Goal: Task Accomplishment & Management: Manage account settings

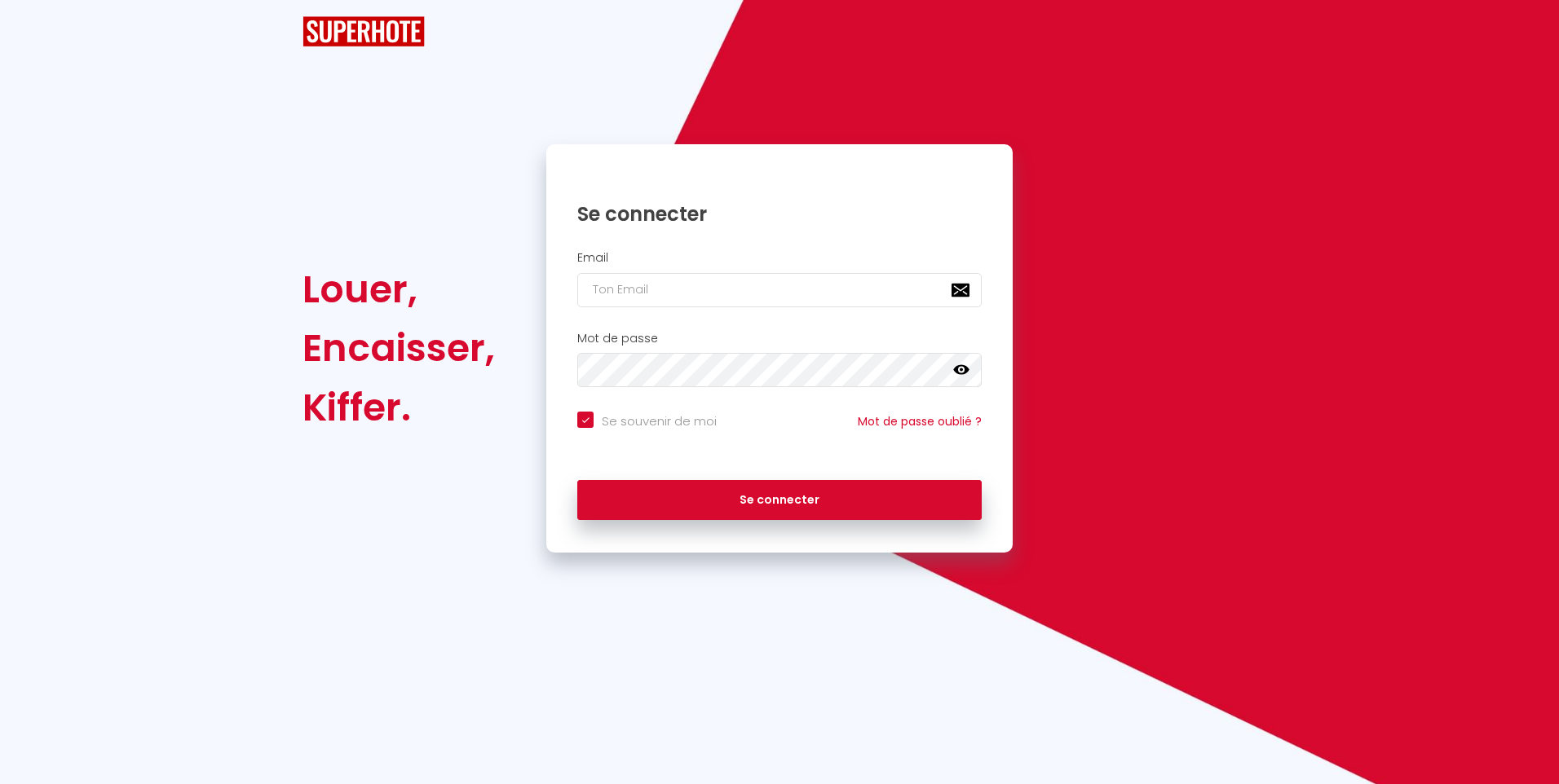
checkbox input "true"
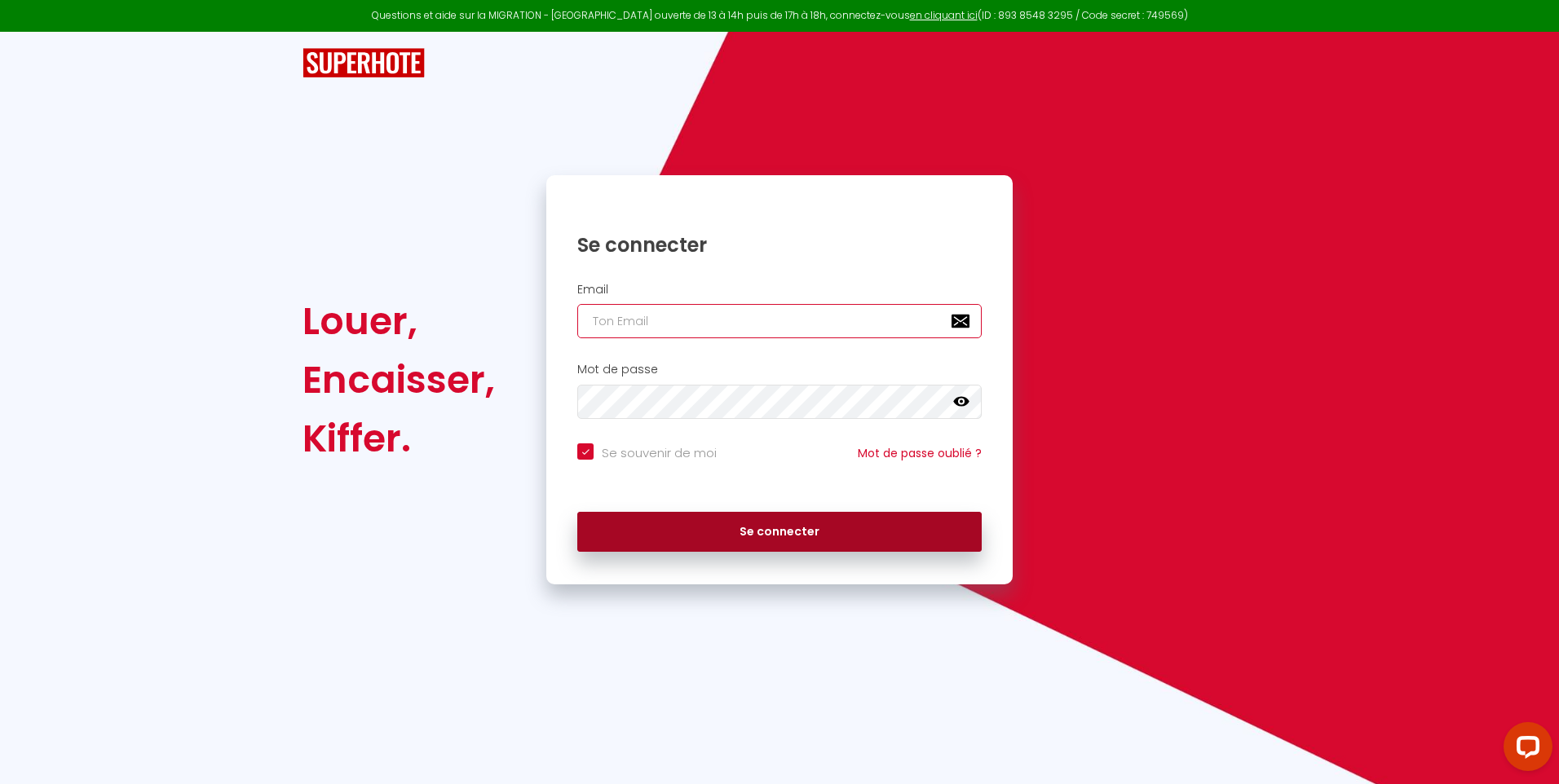
type input "[EMAIL_ADDRESS][DOMAIN_NAME]"
click at [752, 531] on button "Se connecter" at bounding box center [780, 532] width 405 height 41
checkbox input "true"
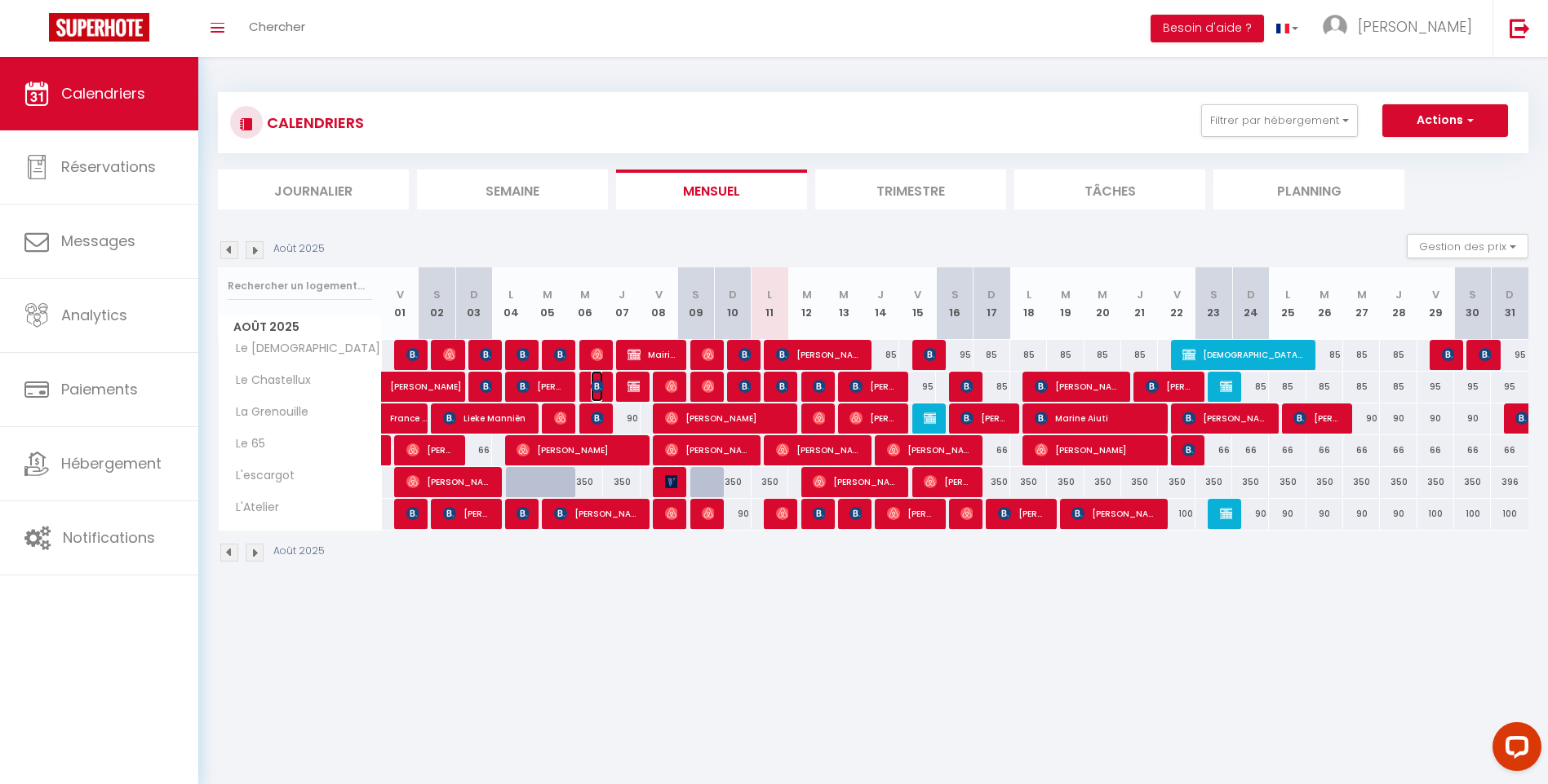
click at [602, 388] on img at bounding box center [598, 387] width 13 height 13
select select "OK"
select select "KO"
select select "0"
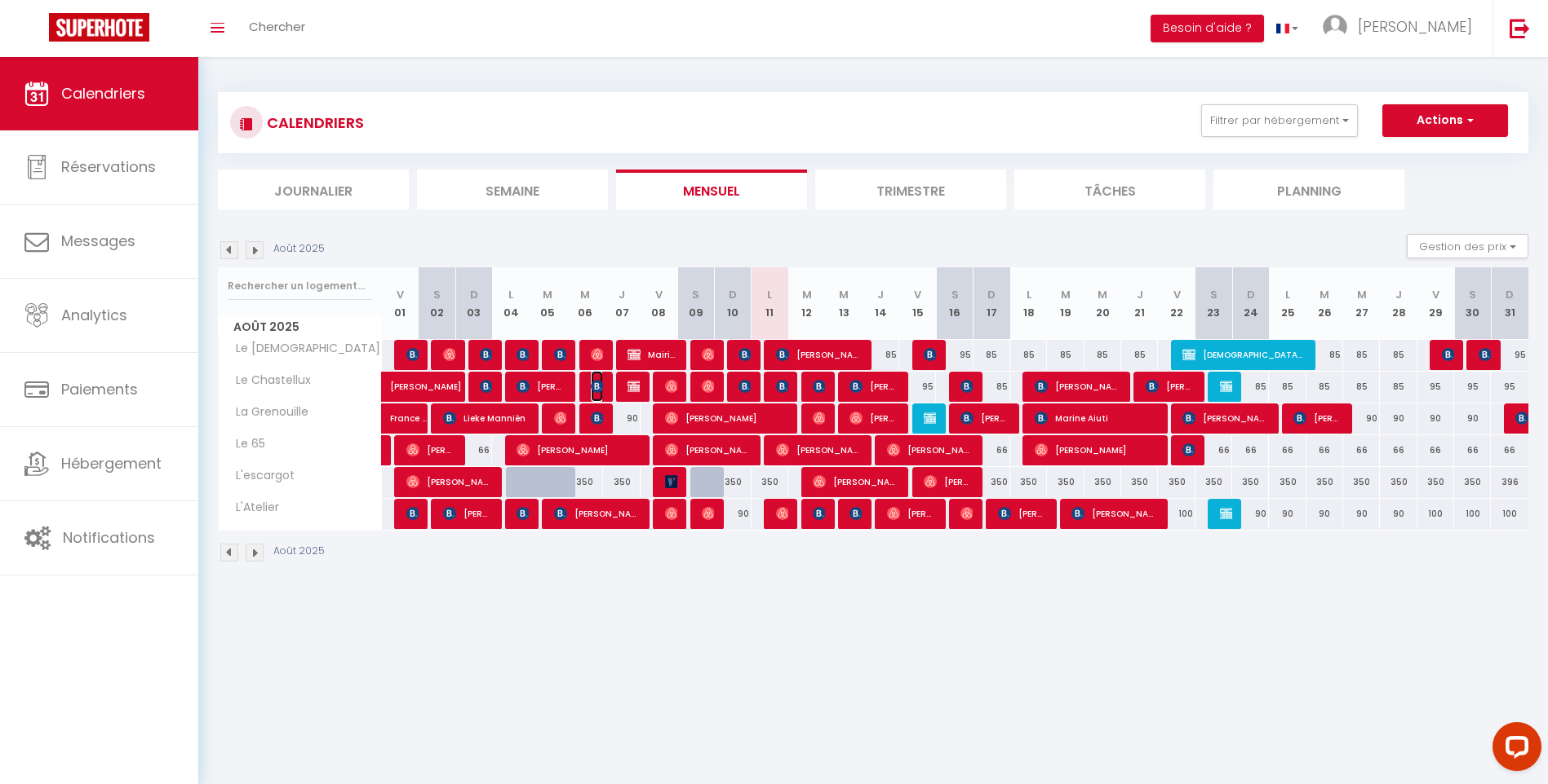
select select "1"
select select
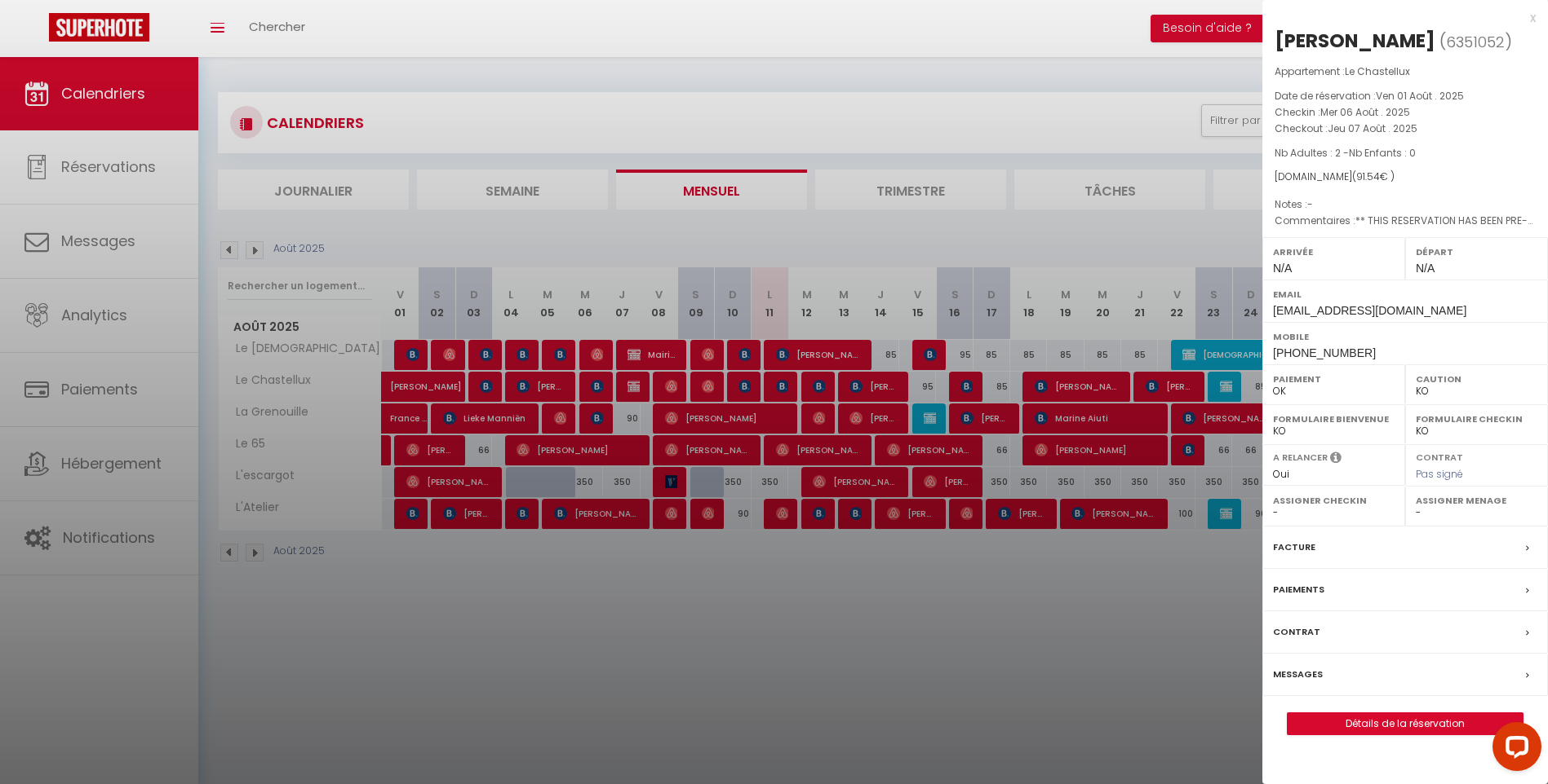
click at [602, 386] on div at bounding box center [774, 392] width 1548 height 784
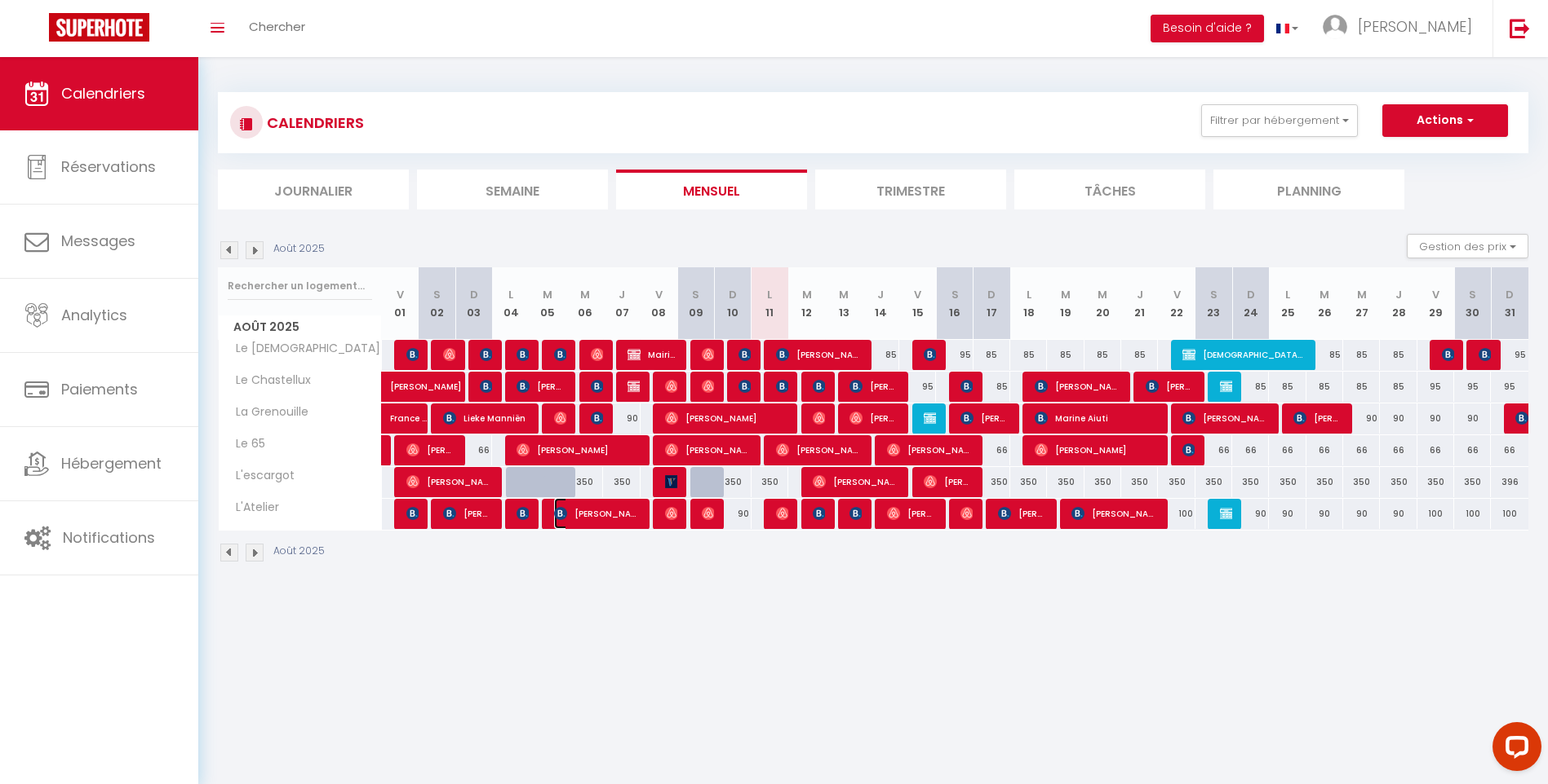
click at [592, 518] on span "[PERSON_NAME]" at bounding box center [597, 513] width 86 height 31
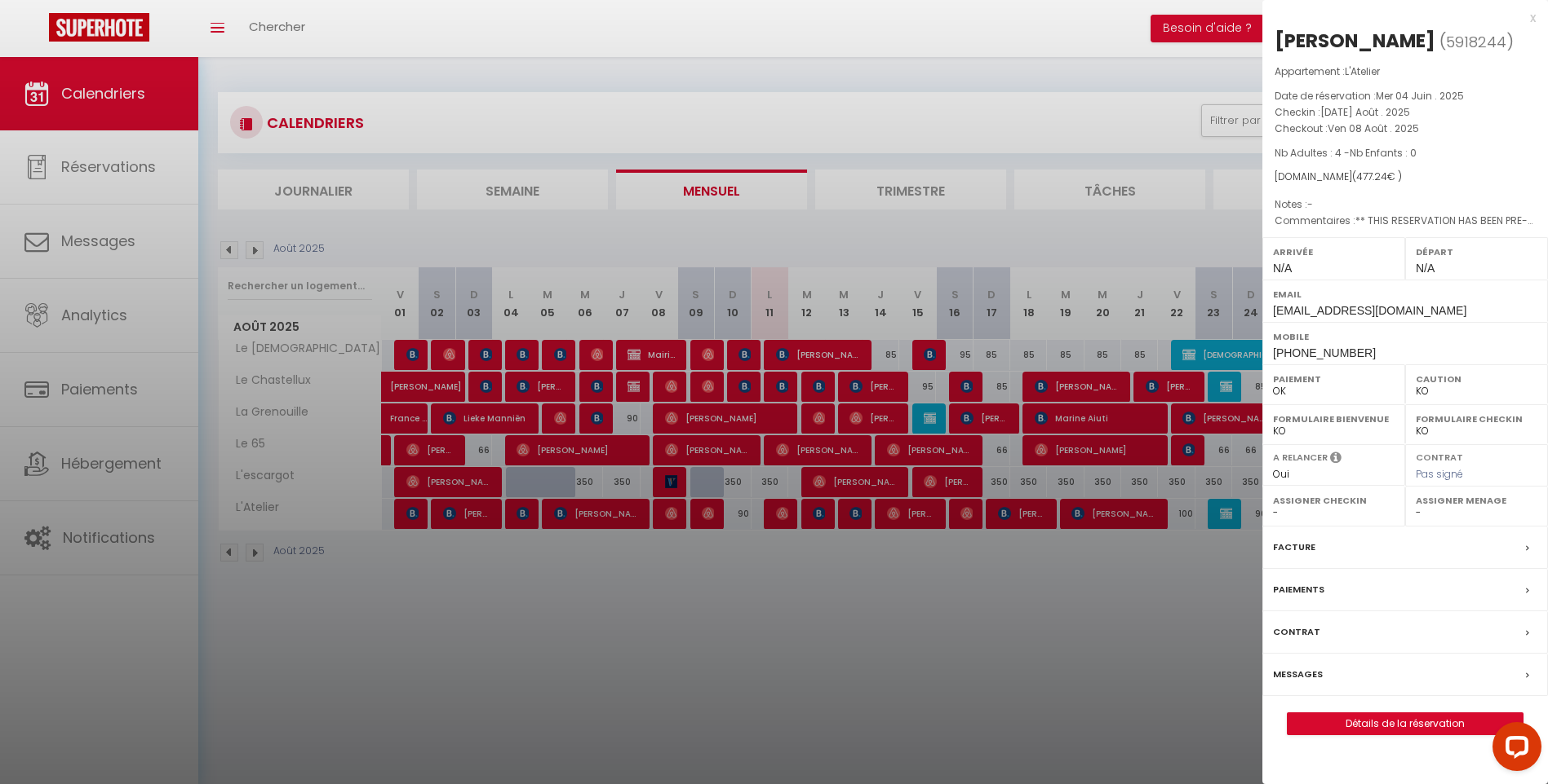
click at [592, 518] on div at bounding box center [774, 392] width 1548 height 784
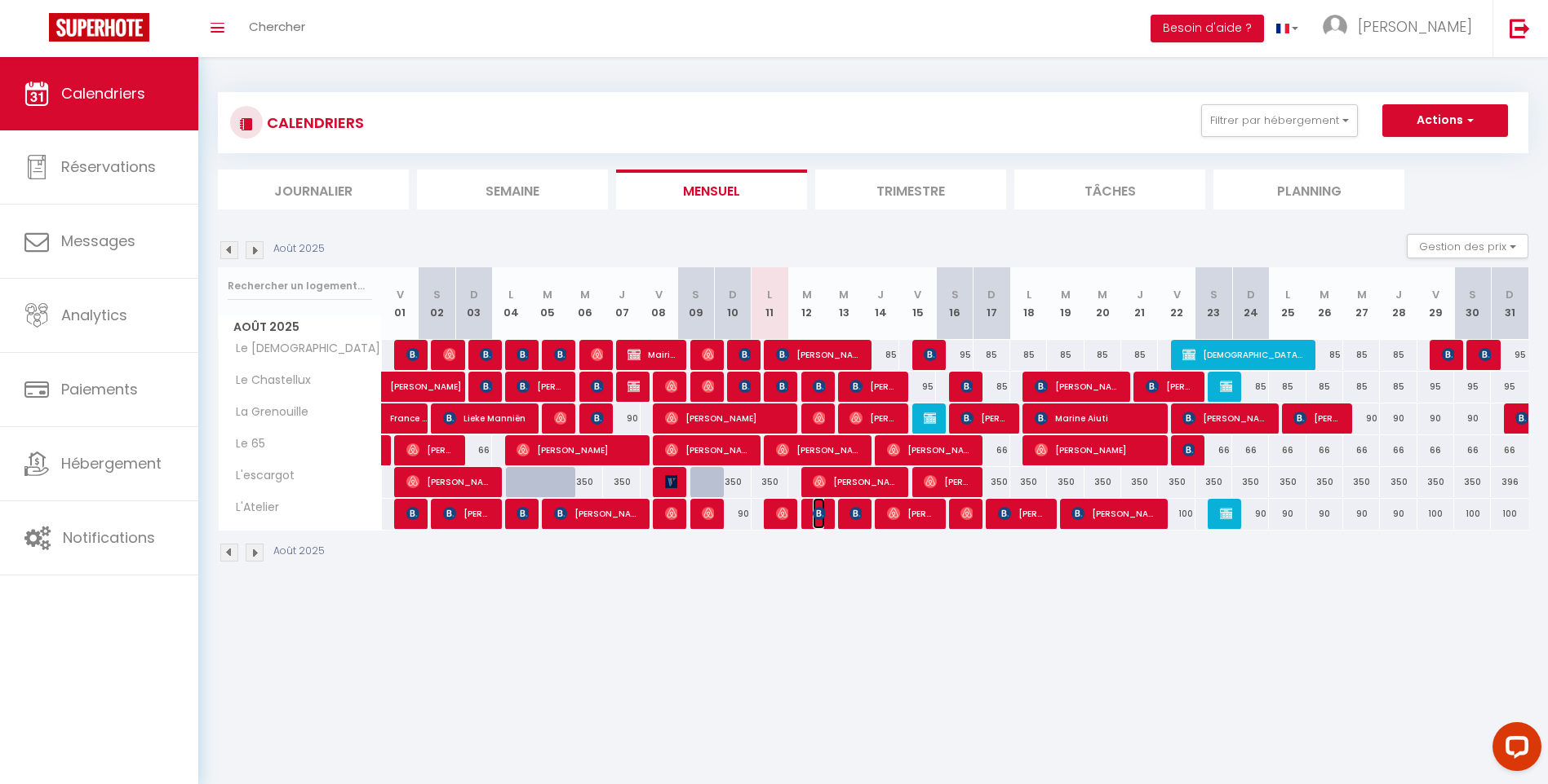
click at [818, 514] on img at bounding box center [819, 513] width 13 height 13
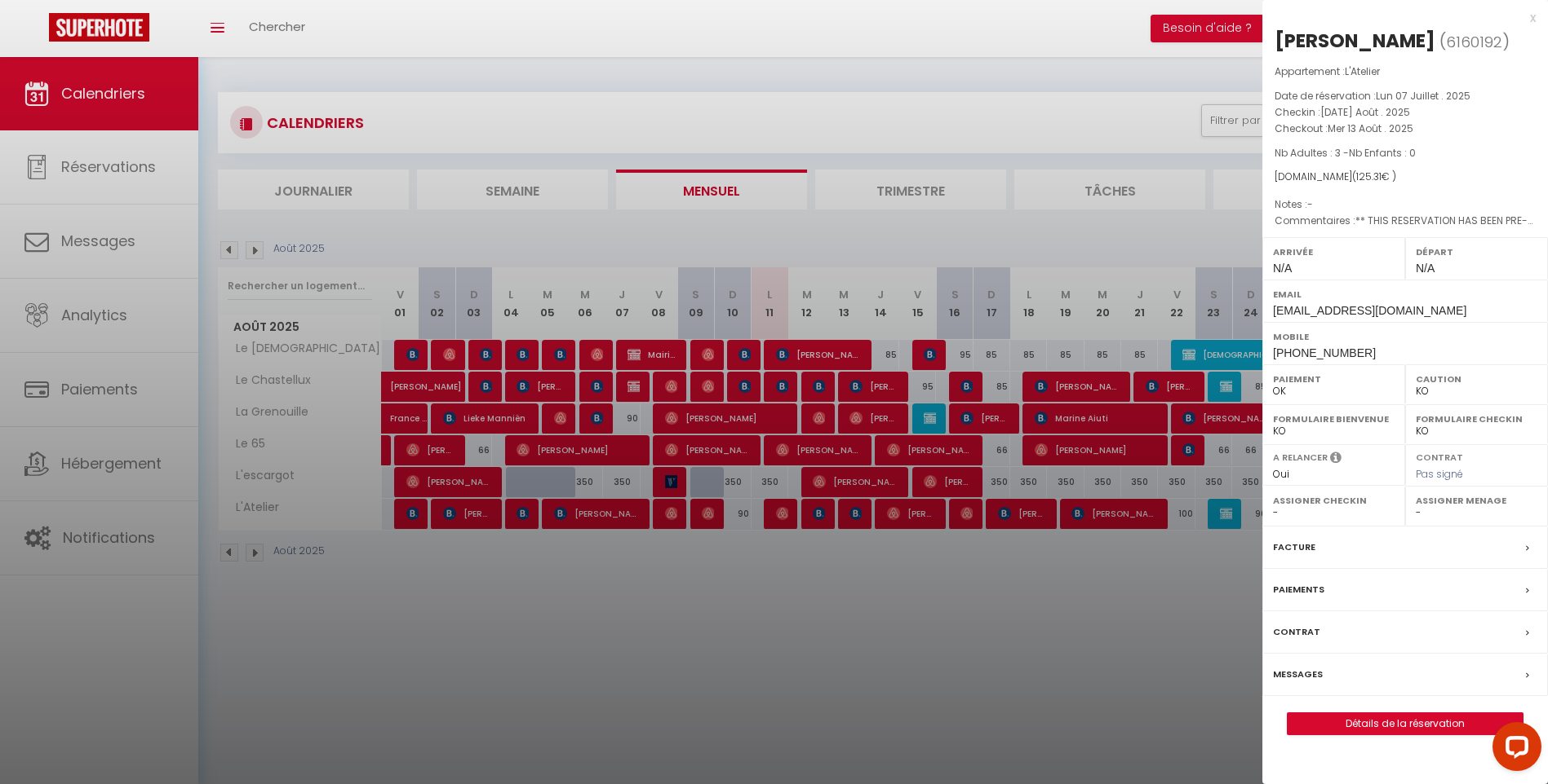
click at [818, 514] on div at bounding box center [774, 392] width 1548 height 784
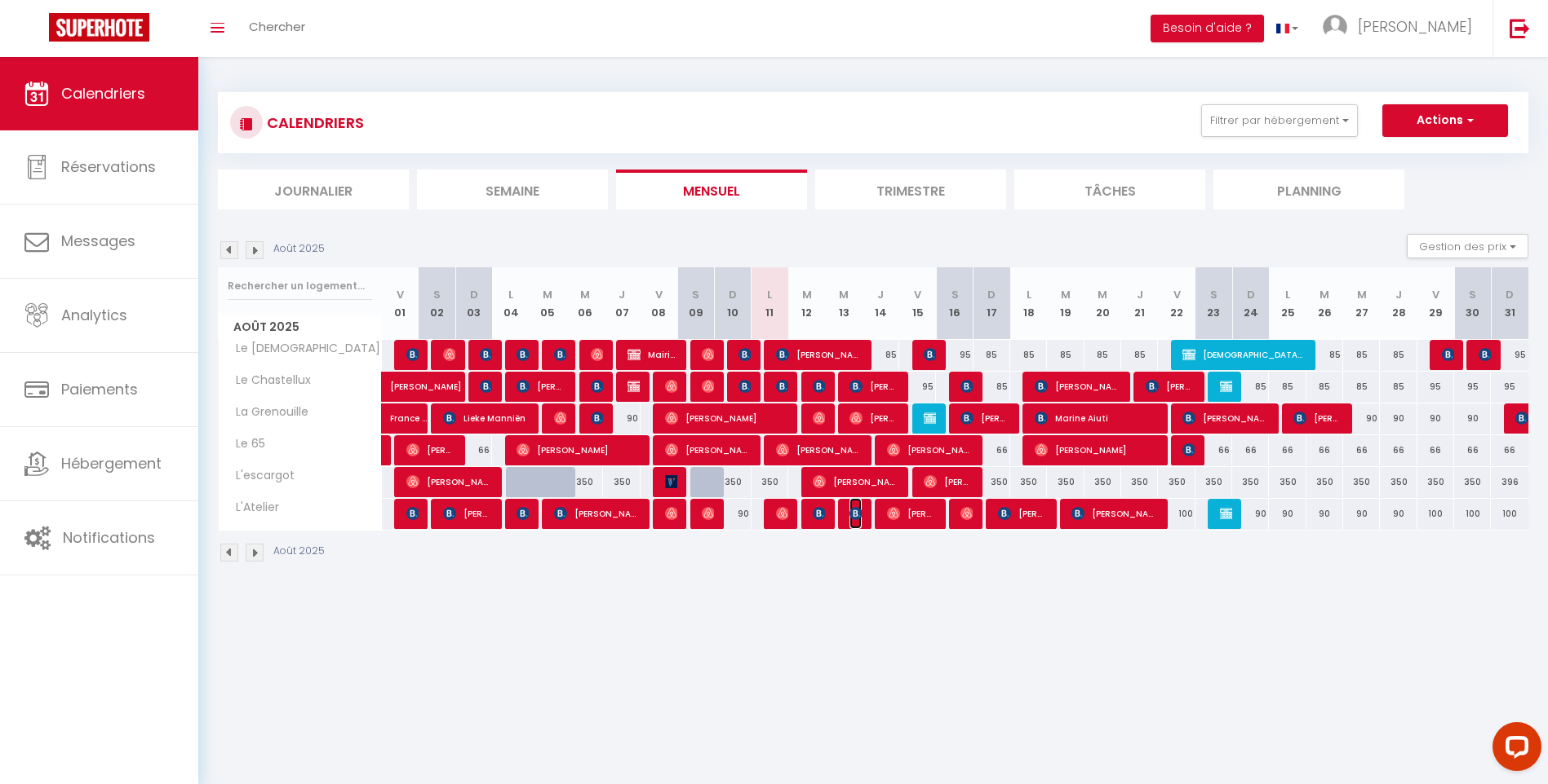
click at [852, 516] on img at bounding box center [856, 513] width 13 height 13
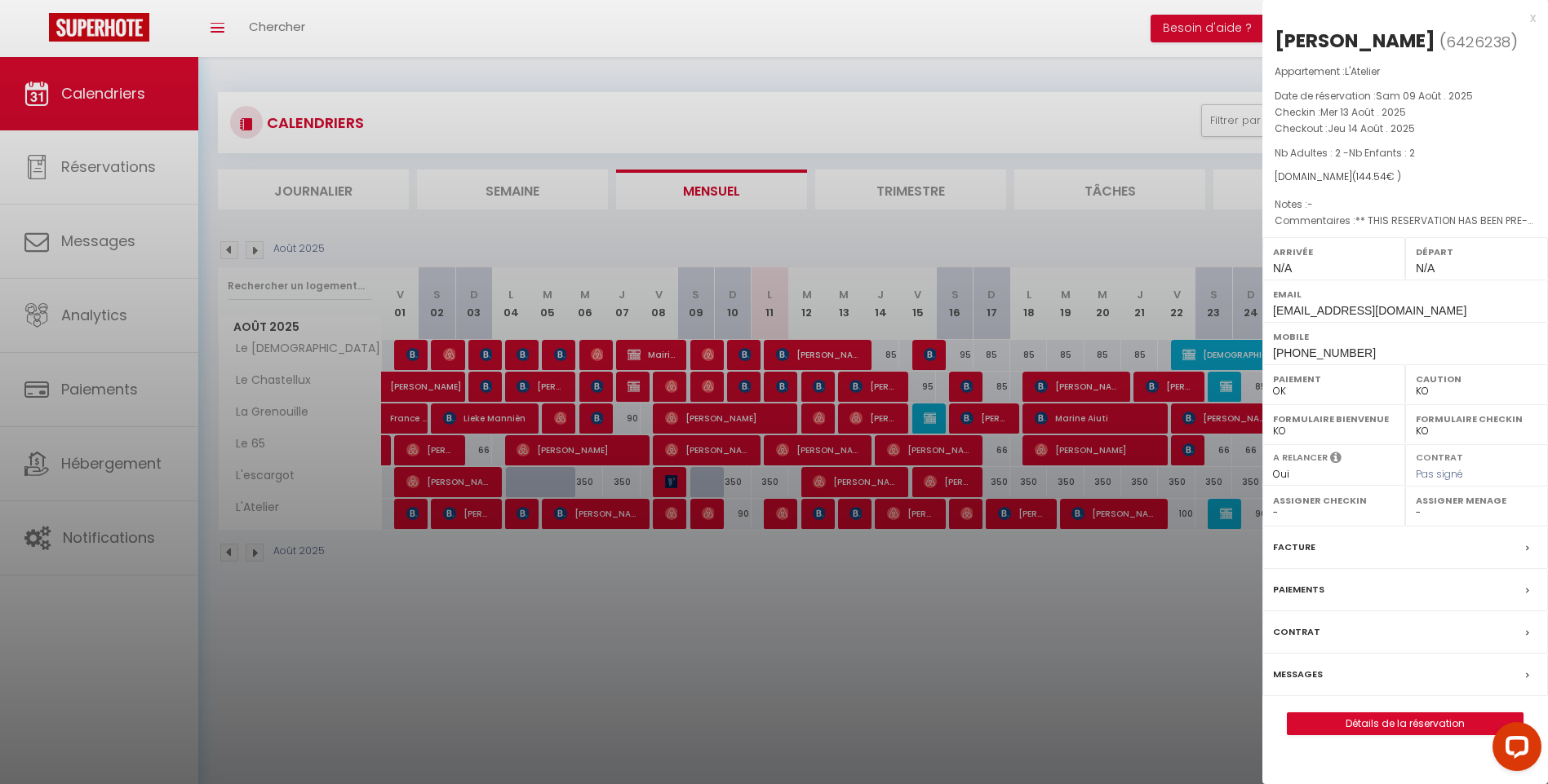
click at [817, 391] on div at bounding box center [774, 392] width 1548 height 784
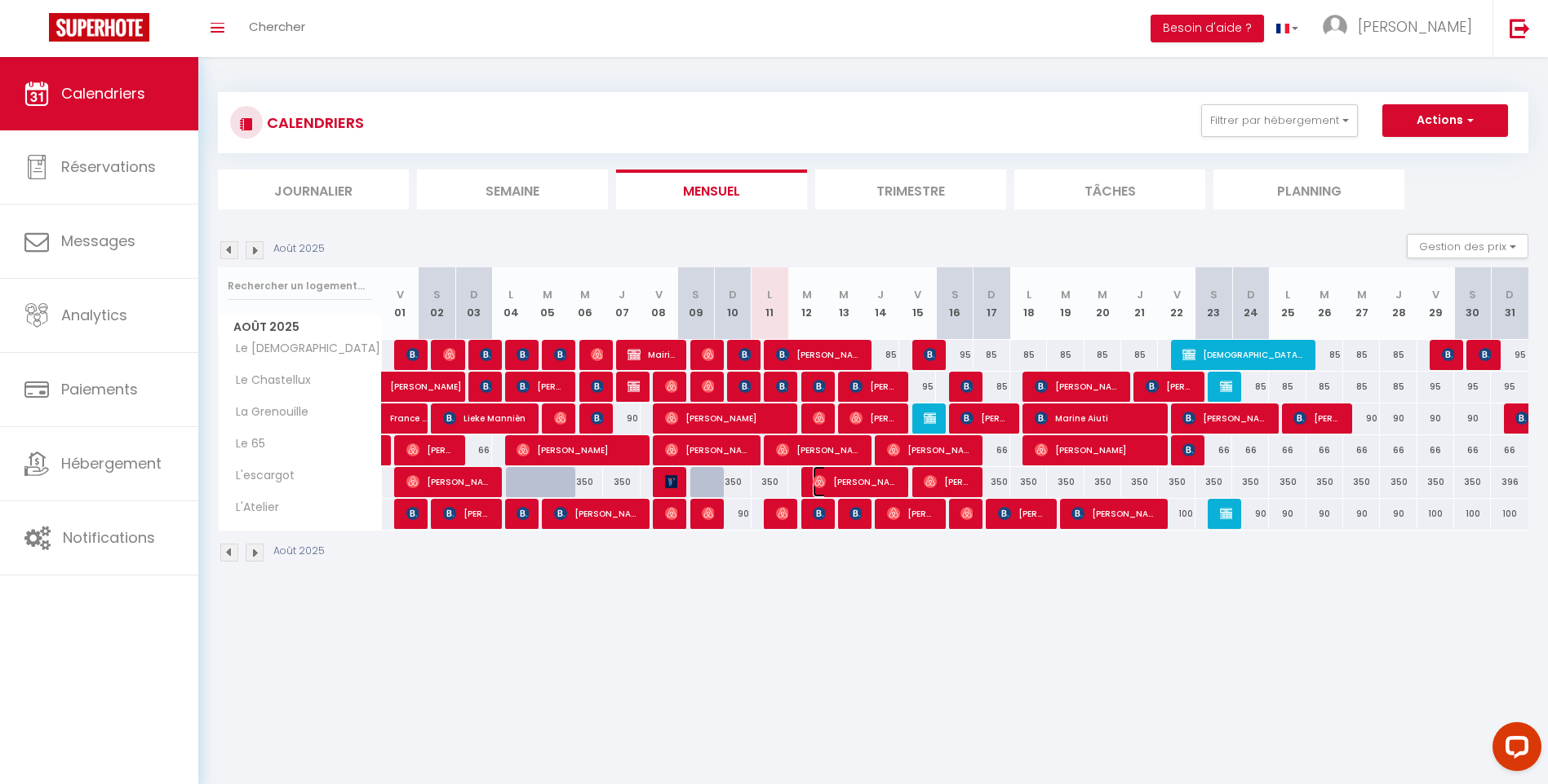
click at [820, 482] on img at bounding box center [819, 482] width 13 height 13
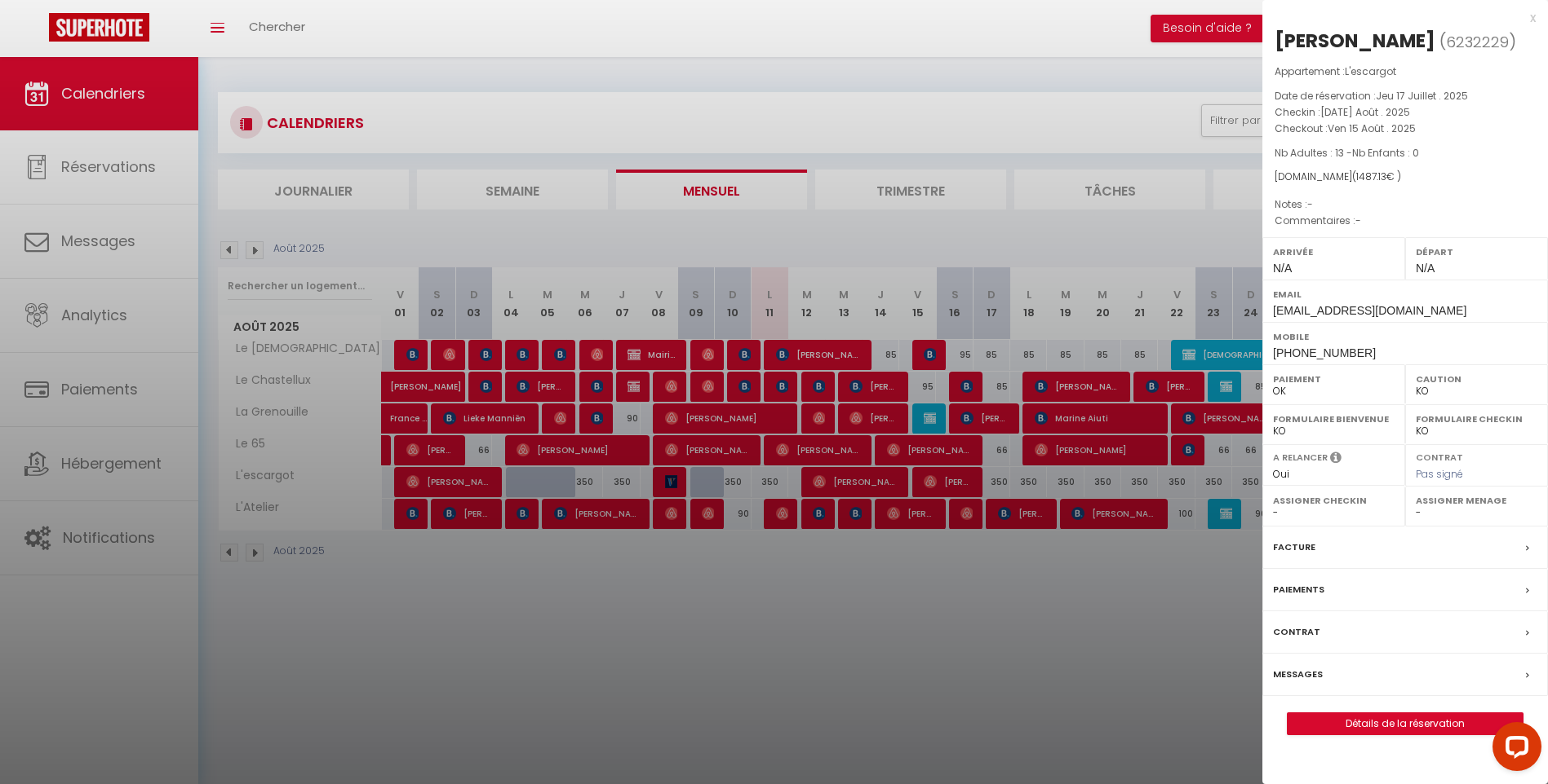
click at [820, 482] on div at bounding box center [774, 392] width 1548 height 784
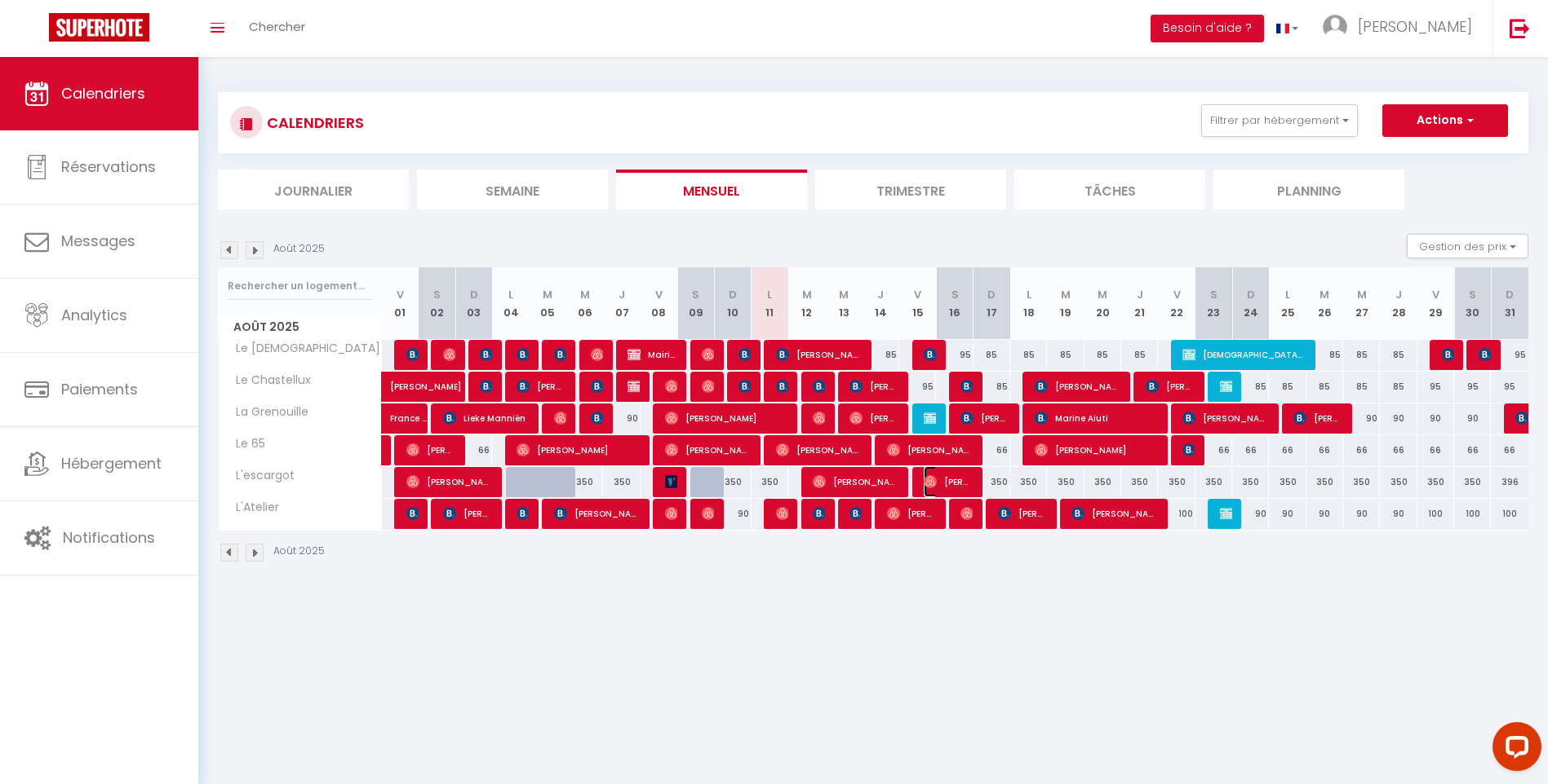
click at [932, 482] on img at bounding box center [930, 482] width 13 height 13
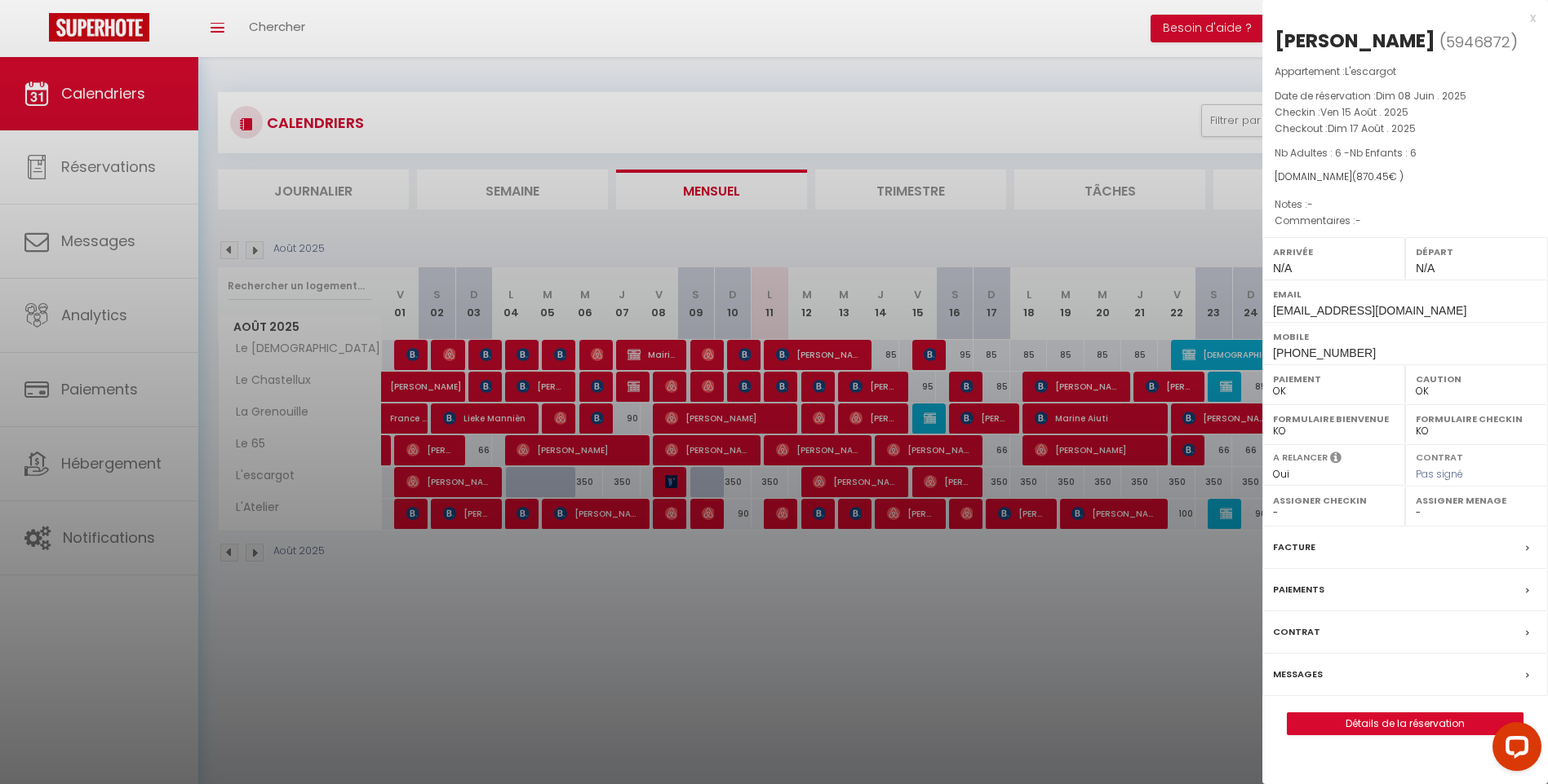
click at [923, 474] on div at bounding box center [774, 392] width 1548 height 784
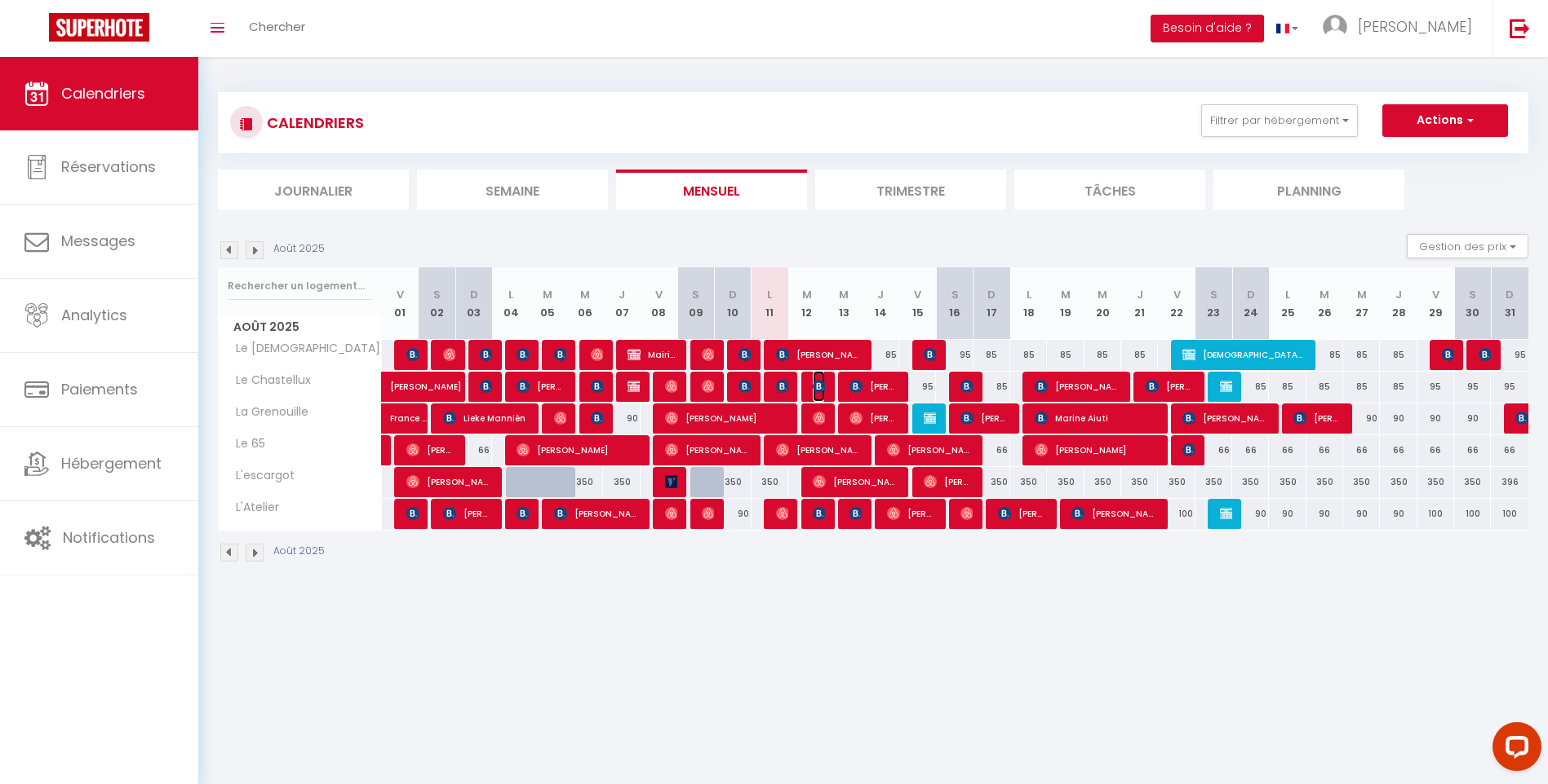
click at [816, 390] on img at bounding box center [819, 387] width 13 height 13
select select "KO"
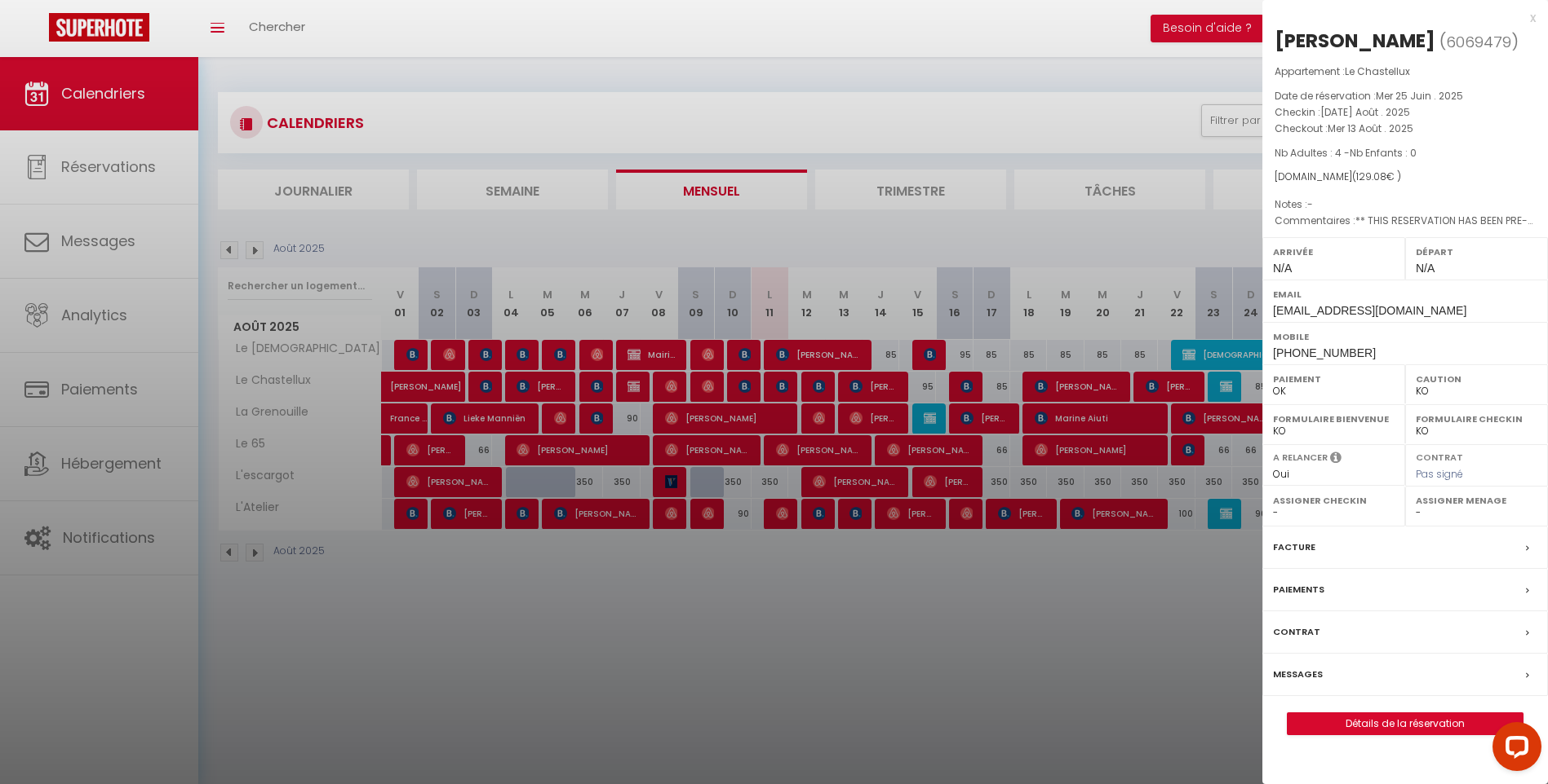
click at [784, 387] on div at bounding box center [774, 392] width 1548 height 784
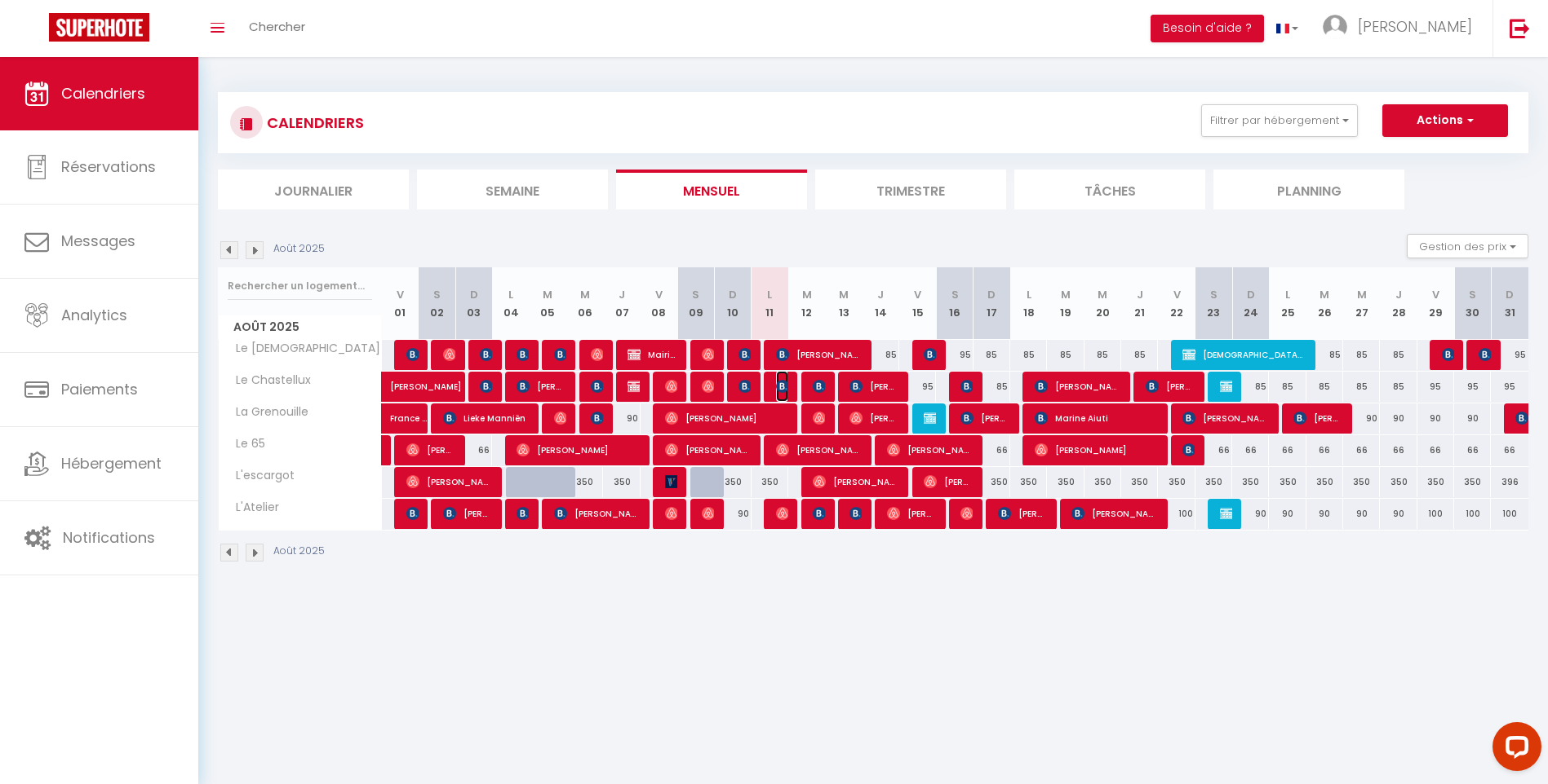
click at [779, 386] on img at bounding box center [783, 387] width 13 height 13
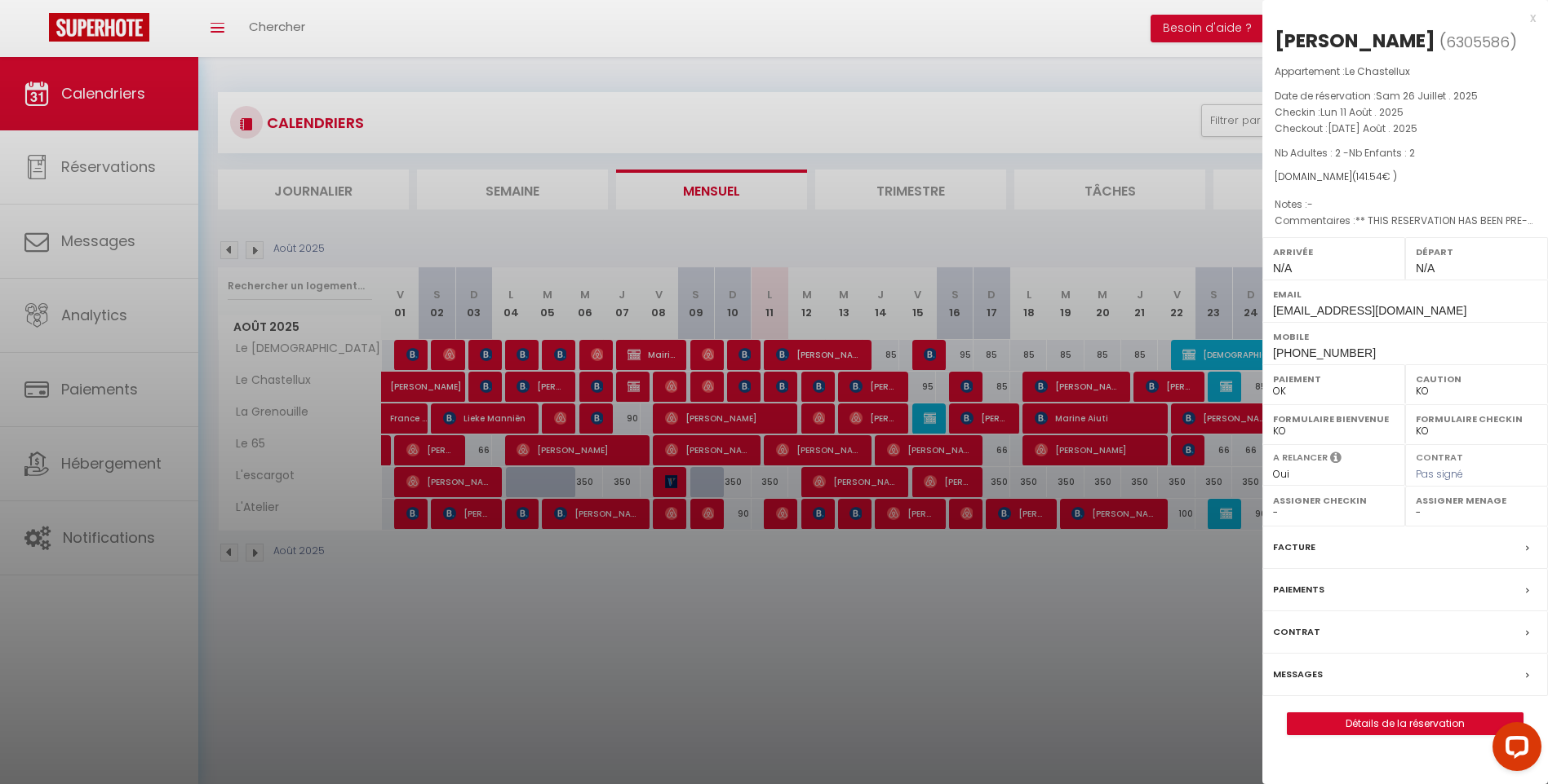
click at [745, 387] on div at bounding box center [774, 392] width 1548 height 784
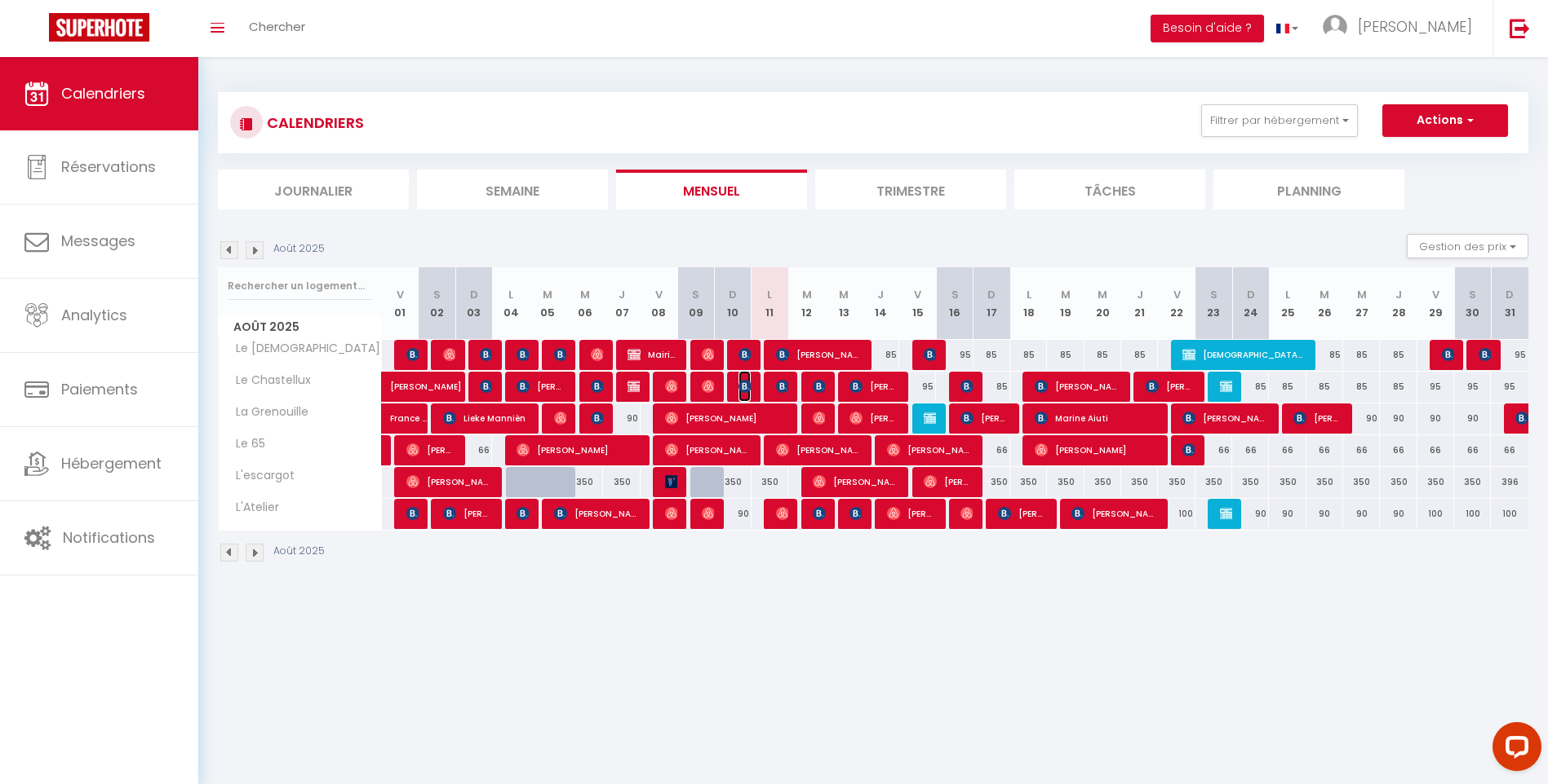
click at [744, 387] on img at bounding box center [745, 387] width 13 height 13
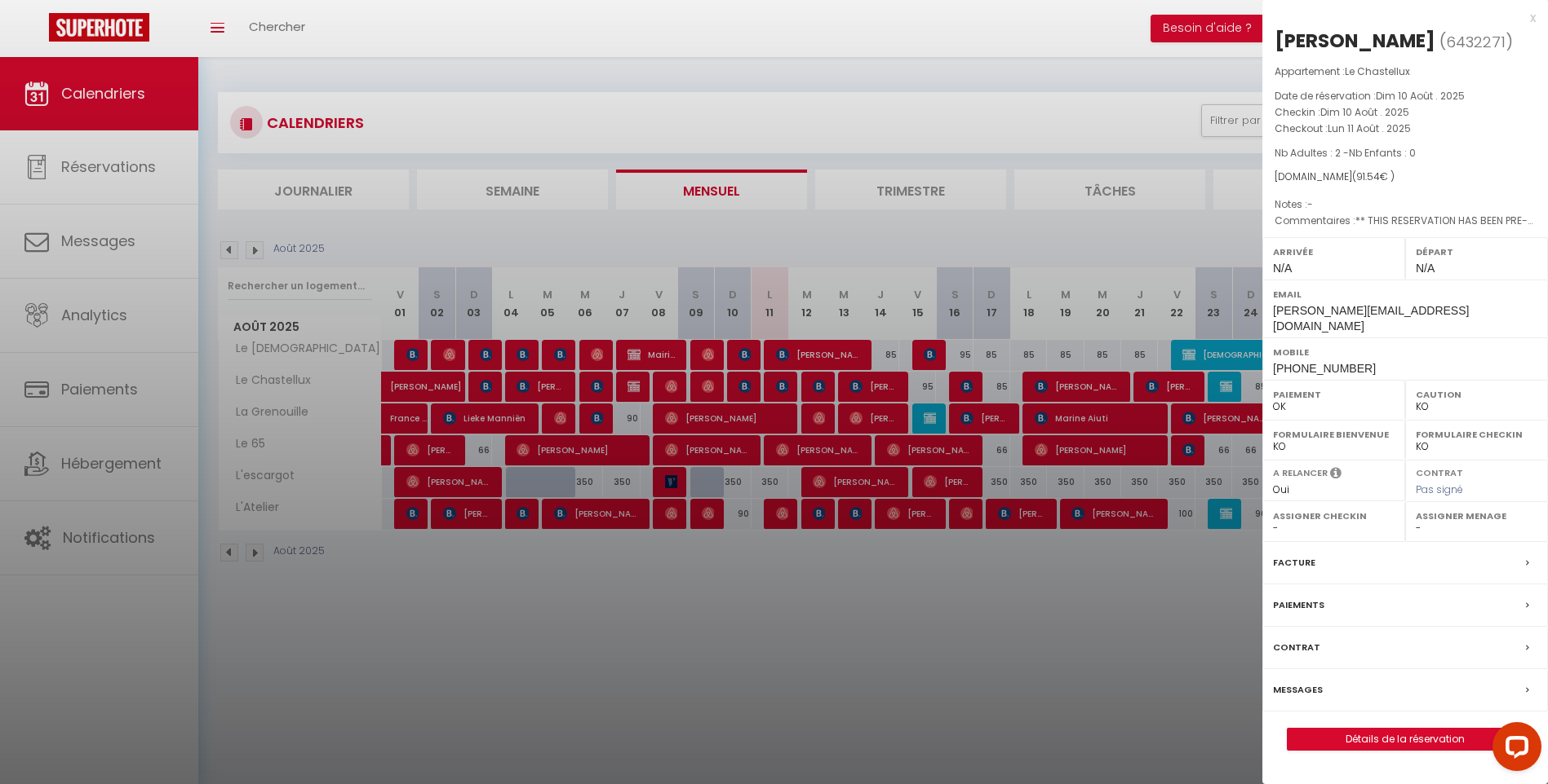
click at [746, 357] on div at bounding box center [774, 392] width 1548 height 784
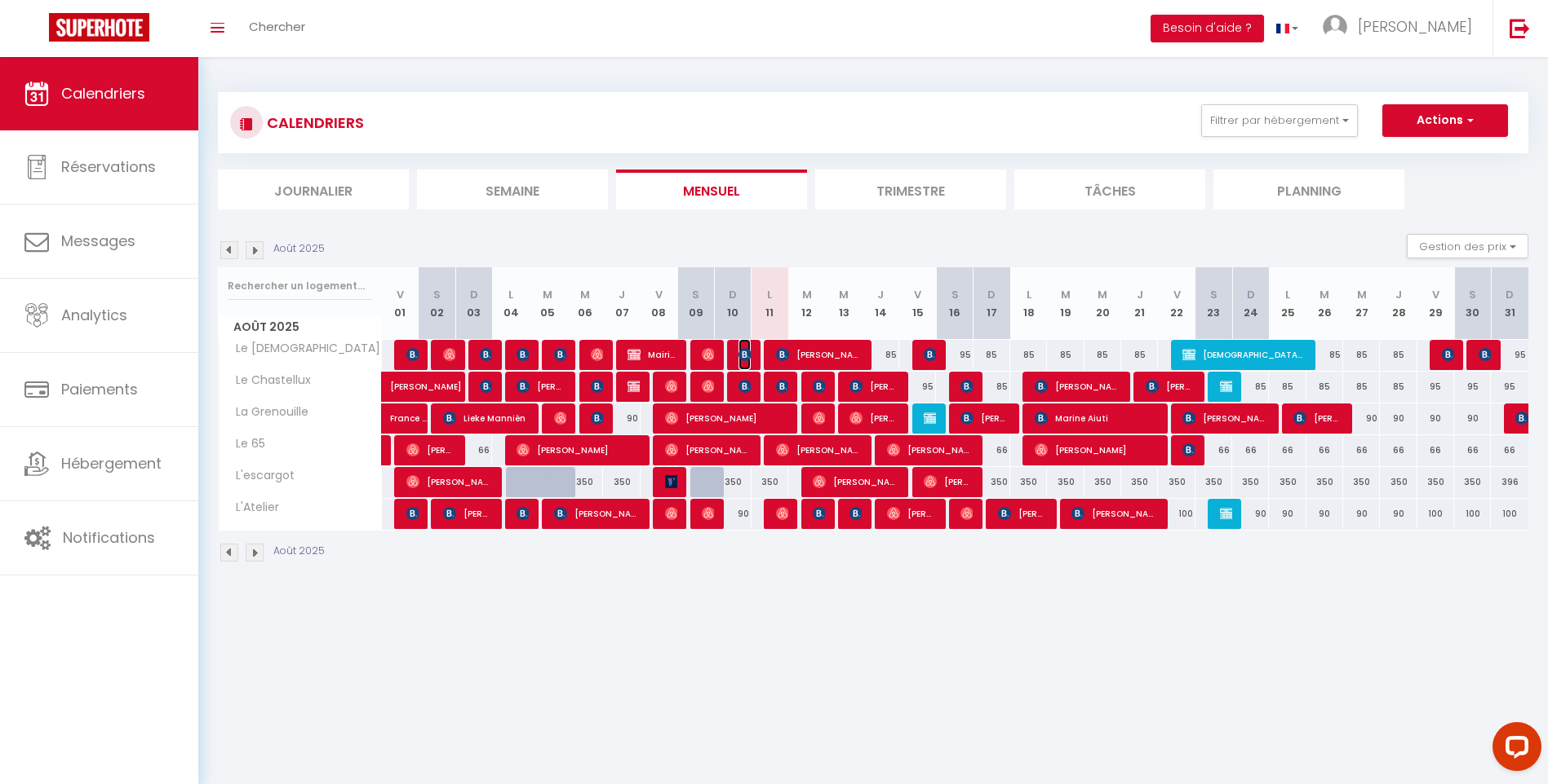
click at [743, 357] on img at bounding box center [745, 354] width 13 height 13
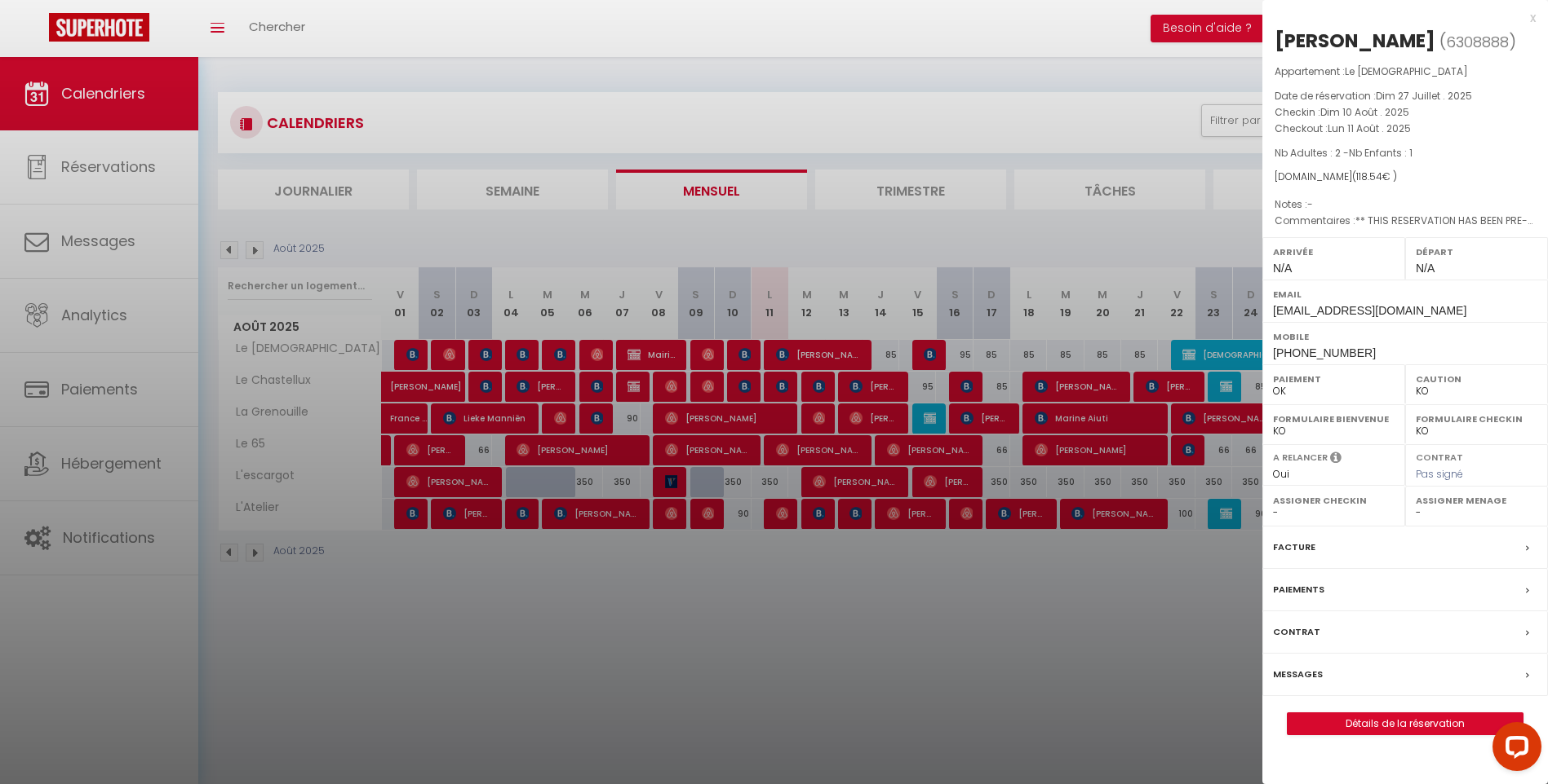
click at [743, 357] on div at bounding box center [774, 392] width 1548 height 784
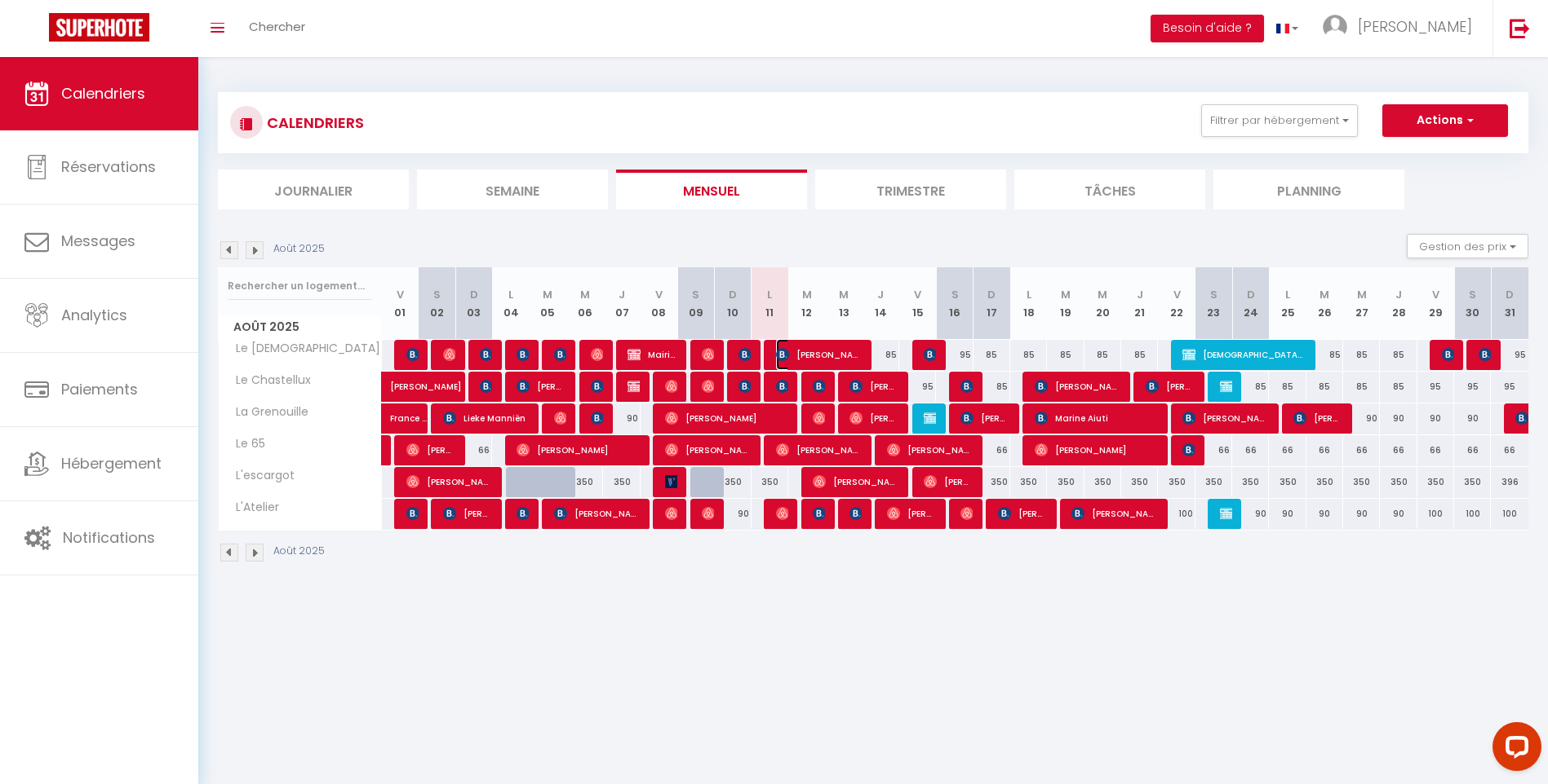
click at [804, 351] on span "[PERSON_NAME]-Pluton" at bounding box center [819, 354] width 86 height 31
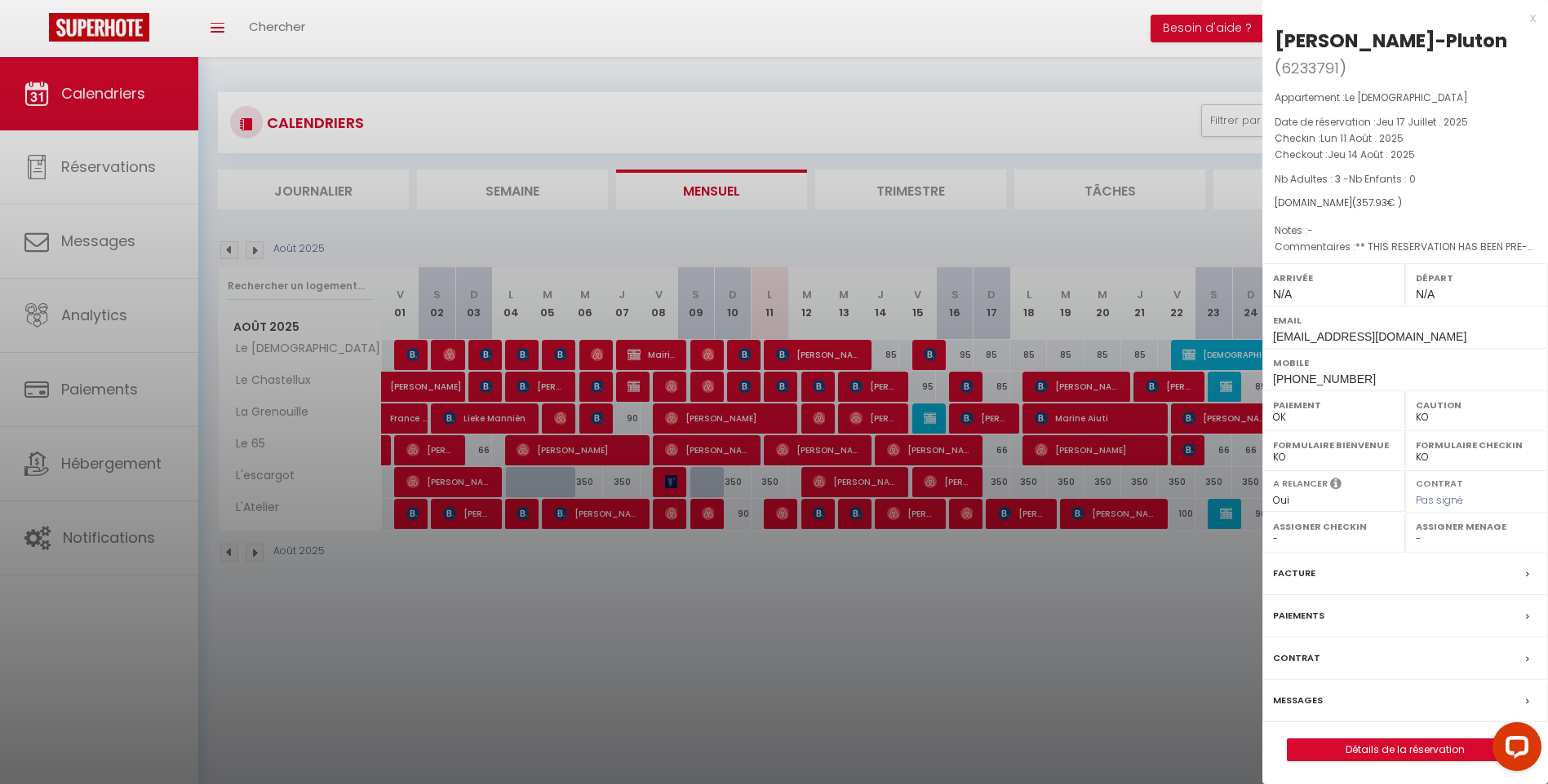
click at [885, 231] on div at bounding box center [774, 392] width 1548 height 784
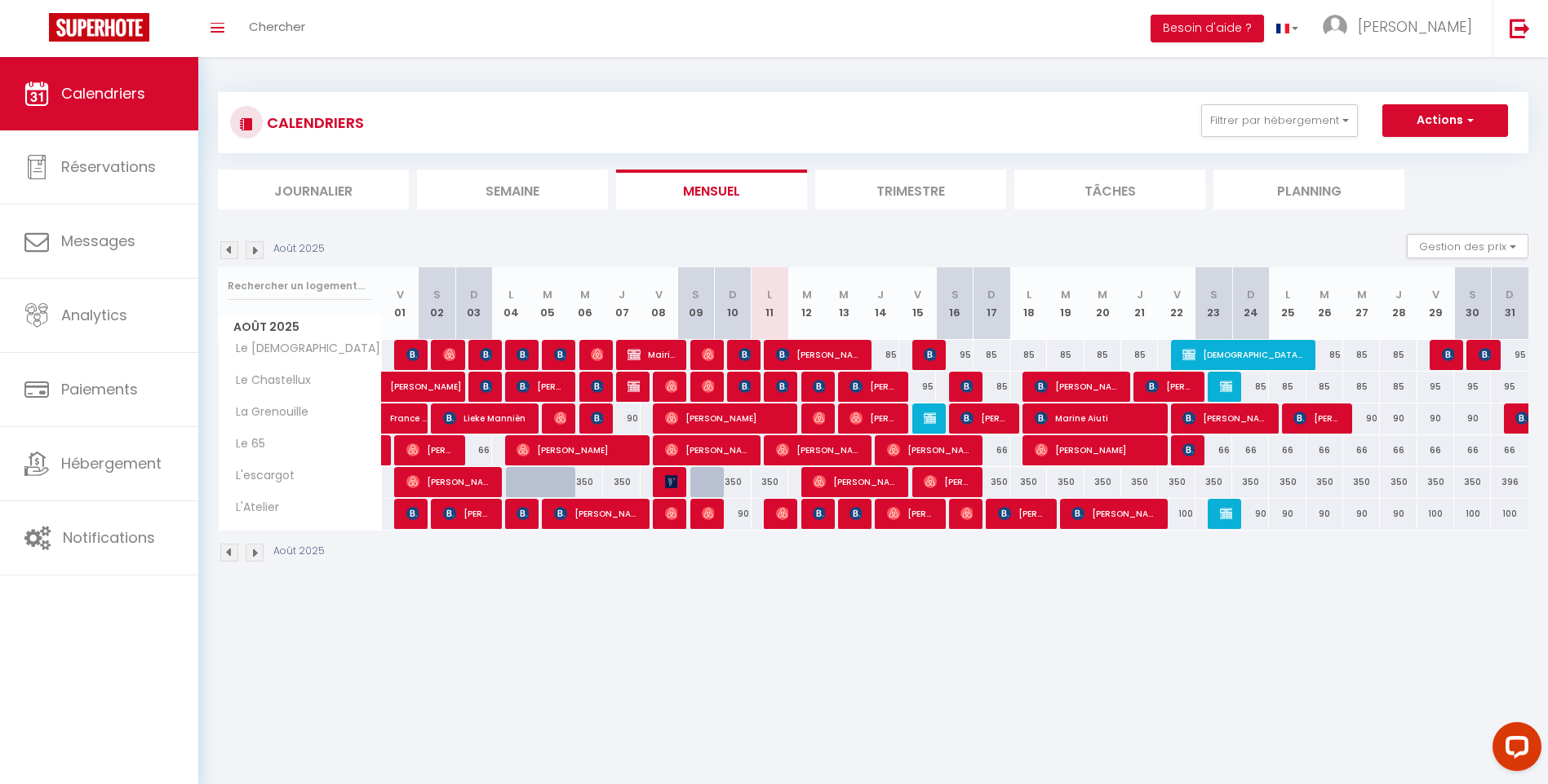
click at [914, 478] on div at bounding box center [930, 482] width 37 height 31
